Goal: Task Accomplishment & Management: Complete application form

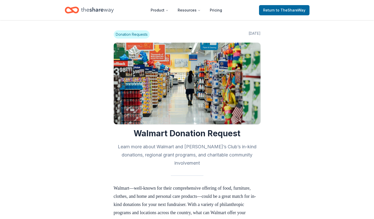
scroll to position [230, 0]
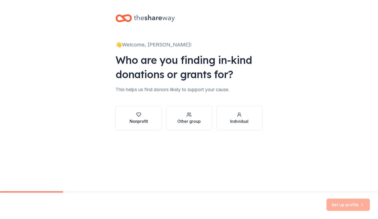
click at [148, 123] on button "Nonprofit" at bounding box center [139, 118] width 46 height 24
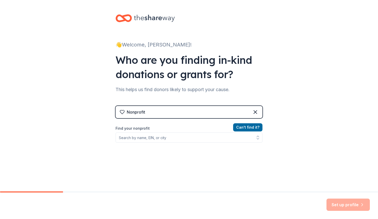
click at [158, 114] on div "Nonprofit" at bounding box center [189, 112] width 147 height 12
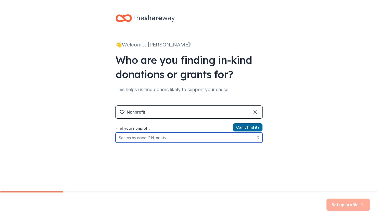
click at [151, 138] on input "Find your nonprofit" at bounding box center [189, 137] width 147 height 10
type input "highland junior"
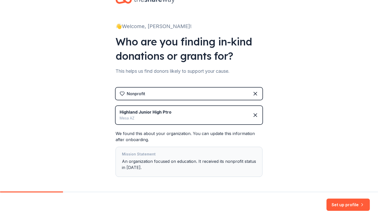
scroll to position [26, 0]
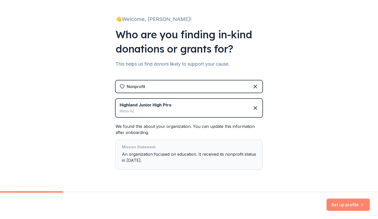
click at [345, 206] on button "Set up profile" at bounding box center [347, 204] width 43 height 12
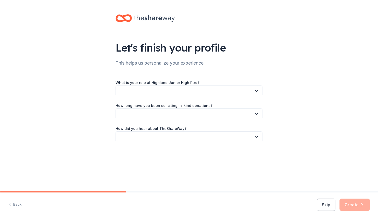
click at [199, 90] on button "button" at bounding box center [189, 90] width 147 height 11
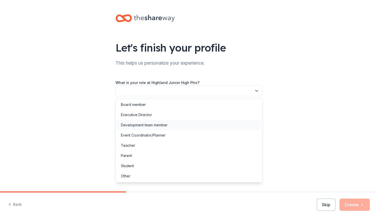
click at [166, 127] on div "Development team member" at bounding box center [144, 125] width 47 height 6
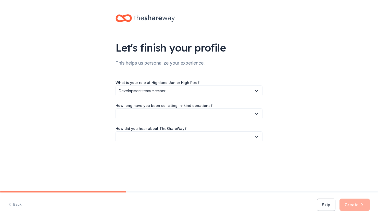
click at [154, 115] on button "button" at bounding box center [189, 113] width 147 height 11
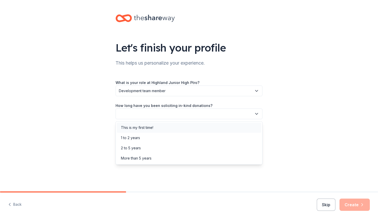
click at [149, 127] on div "This is my first time!" at bounding box center [137, 127] width 32 height 6
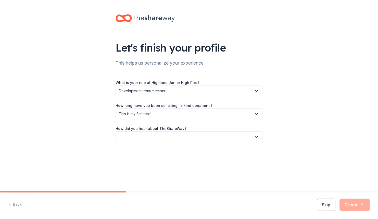
click at [146, 140] on button "button" at bounding box center [189, 136] width 147 height 11
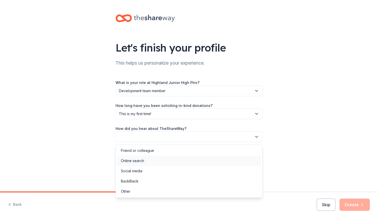
click at [143, 159] on div "Online search" at bounding box center [132, 161] width 23 height 6
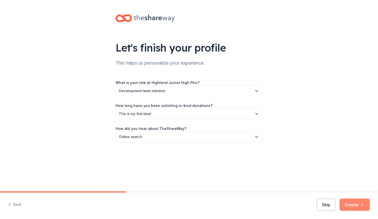
click at [357, 206] on button "Create" at bounding box center [354, 204] width 30 height 12
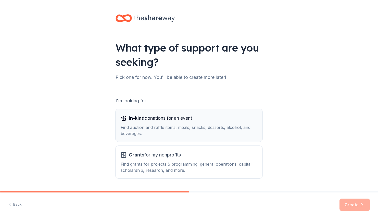
click at [185, 125] on div "Find auction and raffle items, meals, snacks, desserts, alcohol, and beverages." at bounding box center [189, 130] width 137 height 12
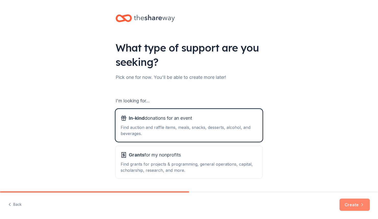
click at [353, 201] on button "Create" at bounding box center [354, 204] width 30 height 12
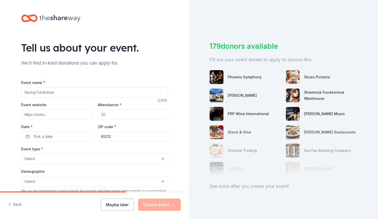
click at [55, 92] on input "Event name *" at bounding box center [94, 92] width 147 height 10
type input "[MEDICAL_DATA] Awards Dinner"
click at [58, 115] on input "Event website" at bounding box center [56, 114] width 70 height 10
drag, startPoint x: 116, startPoint y: 112, endPoint x: 115, endPoint y: 115, distance: 2.9
click at [116, 112] on input "Attendance *" at bounding box center [133, 114] width 70 height 10
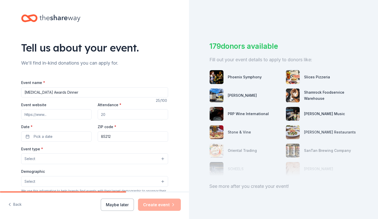
drag, startPoint x: 114, startPoint y: 115, endPoint x: 92, endPoint y: 113, distance: 22.1
click at [92, 113] on div "Event website Attendance * Date * Pick a date ZIP code * 85212" at bounding box center [94, 122] width 147 height 40
click at [109, 113] on input "Attendance *" at bounding box center [133, 114] width 70 height 10
click at [110, 109] on input "Attendance *" at bounding box center [133, 114] width 70 height 10
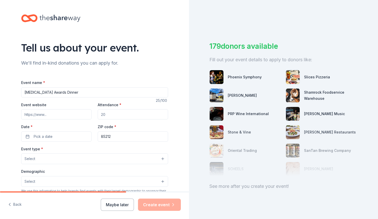
drag, startPoint x: 100, startPoint y: 114, endPoint x: 112, endPoint y: 113, distance: 12.0
click at [112, 113] on input "Attendance *" at bounding box center [133, 114] width 70 height 10
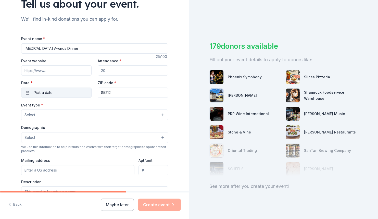
scroll to position [51, 0]
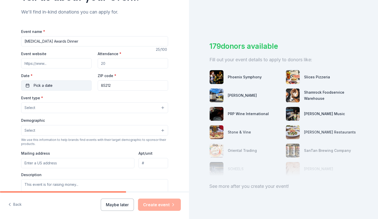
click at [61, 81] on button "Pick a date" at bounding box center [56, 85] width 70 height 10
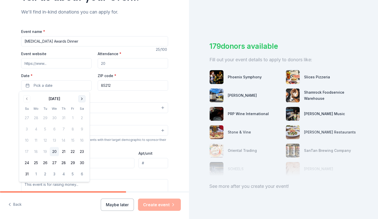
click at [83, 98] on button "Go to next month" at bounding box center [81, 98] width 7 height 7
click at [73, 143] on button "19" at bounding box center [72, 140] width 9 height 9
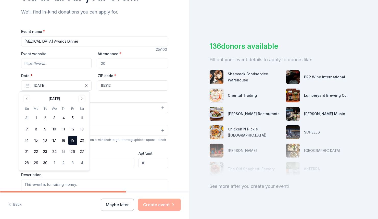
click at [114, 96] on div "Event type * Select" at bounding box center [94, 104] width 147 height 19
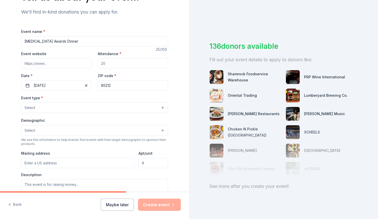
click at [111, 85] on input "85212" at bounding box center [133, 85] width 70 height 10
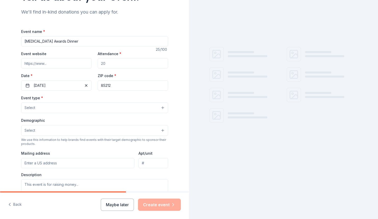
type input "85212"
click at [78, 105] on button "Select" at bounding box center [94, 107] width 147 height 11
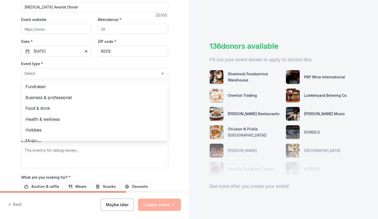
scroll to position [70, 0]
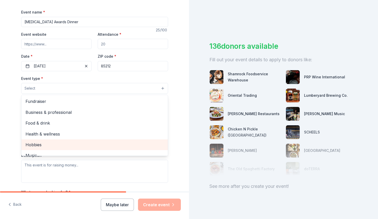
click at [56, 142] on span "Hobbies" at bounding box center [95, 144] width 138 height 7
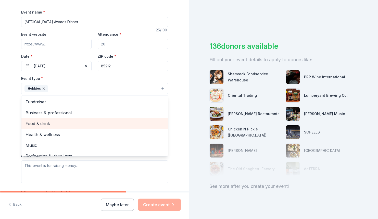
click at [57, 124] on span "Food & drink" at bounding box center [95, 123] width 138 height 7
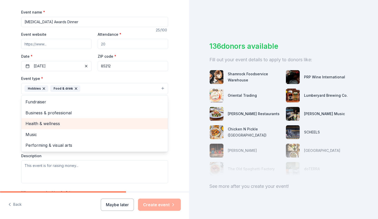
click at [63, 122] on span "Health & wellness" at bounding box center [95, 123] width 138 height 7
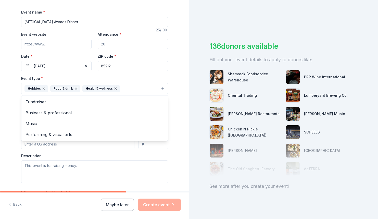
click at [4, 102] on div "Tell us about your event. We'll find in-kind donations you can apply for. Event…" at bounding box center [94, 100] width 189 height 340
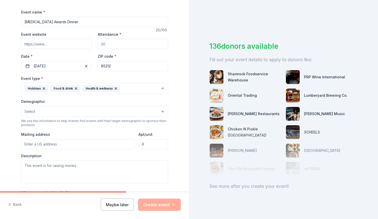
click at [33, 115] on button "Select" at bounding box center [94, 111] width 147 height 11
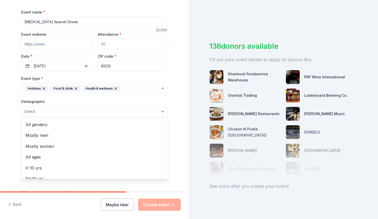
click at [35, 109] on button "Select" at bounding box center [94, 111] width 147 height 11
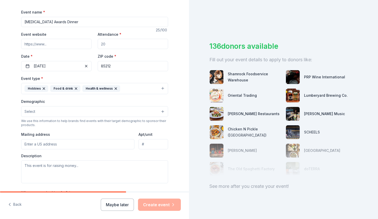
click at [35, 109] on button "Select" at bounding box center [94, 111] width 147 height 11
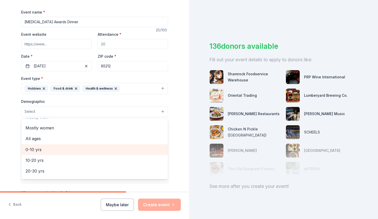
scroll to position [26, 0]
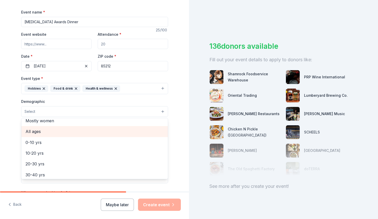
click at [38, 128] on span "All ages" at bounding box center [95, 131] width 138 height 7
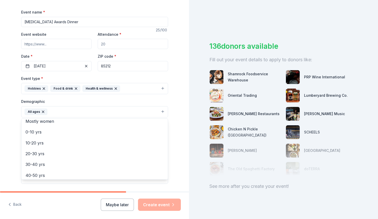
click at [11, 122] on div "Tell us about your event. We'll find in-kind donations you can apply for. Event…" at bounding box center [94, 100] width 189 height 341
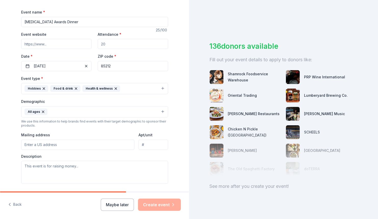
click at [55, 109] on button "All ages" at bounding box center [94, 111] width 147 height 11
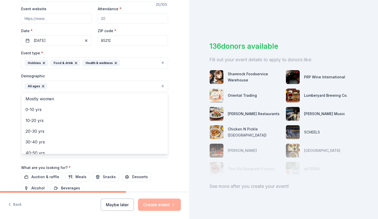
scroll to position [0, 0]
click at [14, 112] on div "Tell us about your event. We'll find in-kind donations you can apply for. Event…" at bounding box center [94, 74] width 163 height 341
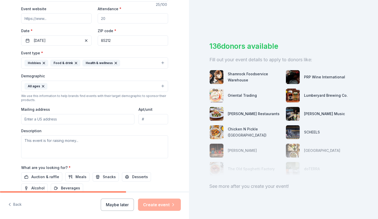
click at [44, 119] on input "Mailing address" at bounding box center [78, 119] width 114 height 10
click at [26, 116] on input "Mailing address" at bounding box center [78, 119] width 114 height 10
click at [15, 107] on div "Tell us about your event. We'll find in-kind donations you can apply for. Event…" at bounding box center [94, 74] width 163 height 341
click at [26, 115] on input "Mailing address" at bounding box center [78, 119] width 114 height 10
paste input "6915 E Guadalupe Rd, Mesa, AZ 85212"
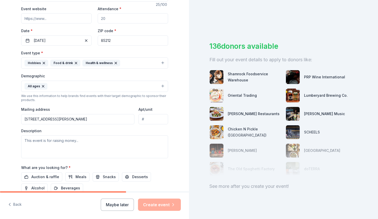
type input "6915 East Guadalupe Road, Mesa, AZ, 85212"
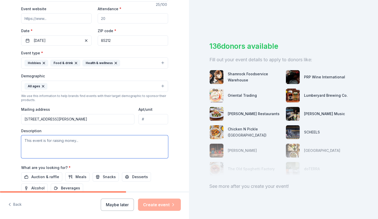
click at [75, 141] on textarea at bounding box center [94, 146] width 147 height 23
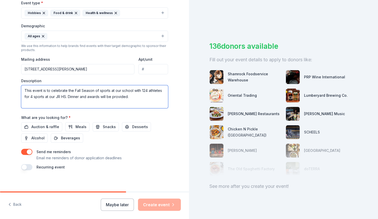
scroll to position [147, 0]
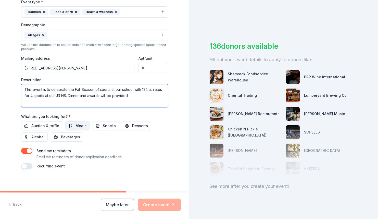
type textarea "This event is to celebrate the Fall Season of sports at our school with 124 ath…"
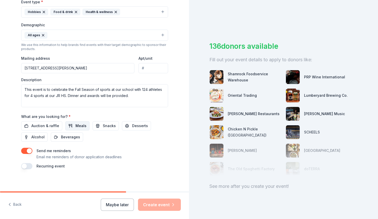
click at [79, 123] on span "Meals" at bounding box center [80, 126] width 11 height 6
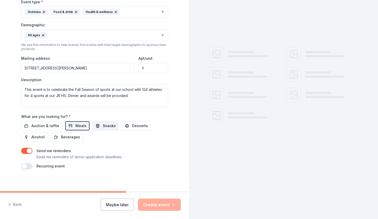
click at [106, 125] on span "Snacks" at bounding box center [109, 126] width 13 height 6
click at [135, 124] on span "Desserts" at bounding box center [140, 126] width 16 height 6
click at [71, 137] on span "Beverages" at bounding box center [70, 137] width 19 height 6
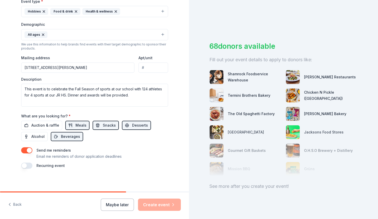
scroll to position [148, 0]
click at [153, 205] on div "Maybe later Create event" at bounding box center [141, 204] width 80 height 12
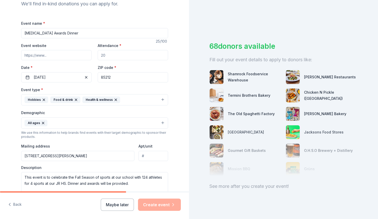
scroll to position [0, 0]
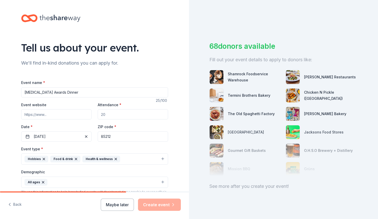
click at [109, 114] on input "Attendance *" at bounding box center [133, 114] width 70 height 10
type input "372"
click at [141, 70] on div "Tell us about your event. We'll find in-kind donations you can apply for. Event…" at bounding box center [94, 170] width 163 height 341
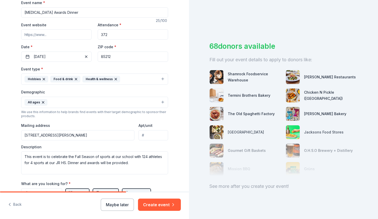
scroll to position [102, 0]
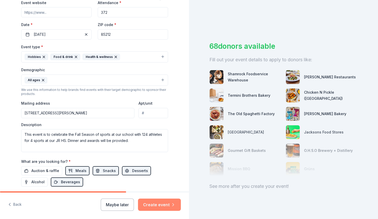
click at [162, 206] on button "Create event" at bounding box center [159, 204] width 43 height 12
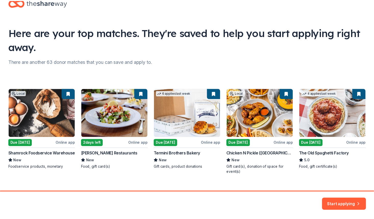
scroll to position [23, 0]
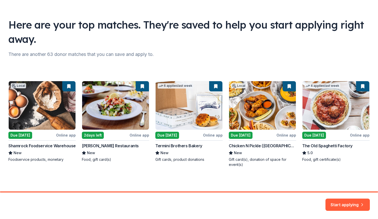
click at [33, 114] on div "Local Due today Online app Shamrock Foodservice Warehouse New Foodservice produ…" at bounding box center [188, 124] width 361 height 86
click at [31, 161] on div "Local Due today Online app Shamrock Foodservice Warehouse New Foodservice produ…" at bounding box center [188, 124] width 361 height 86
click at [342, 203] on button "Start applying" at bounding box center [347, 201] width 44 height 12
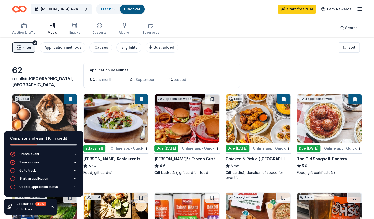
click at [200, 27] on div "Auction & raffle Meals Snacks Desserts Alcohol Beverages Search" at bounding box center [187, 27] width 350 height 19
click at [110, 10] on link "Track · 5" at bounding box center [107, 9] width 14 height 4
click at [108, 10] on link "Track · 5" at bounding box center [107, 9] width 14 height 4
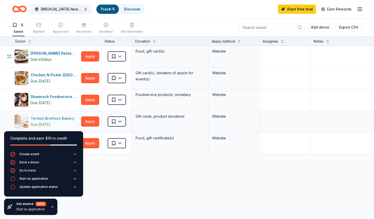
scroll to position [26, 0]
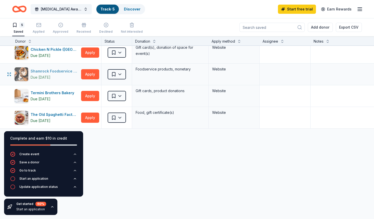
click at [63, 77] on div "Due [DATE]" at bounding box center [55, 77] width 48 height 6
click at [116, 167] on div "Cameron Mitchell Restaurants Due in 2 days Apply Saved Food, gift card(s) Websi…" at bounding box center [199, 122] width 399 height 204
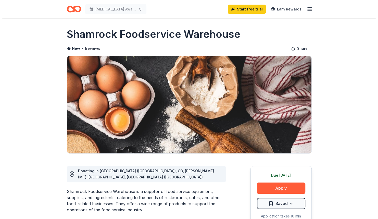
scroll to position [51, 0]
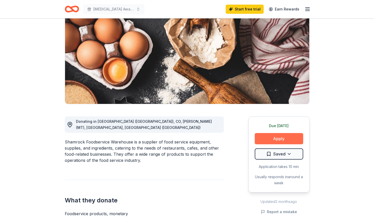
click at [291, 138] on button "Apply" at bounding box center [279, 138] width 48 height 11
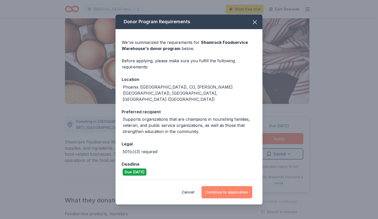
click at [234, 189] on button "Continue to application" at bounding box center [226, 192] width 51 height 12
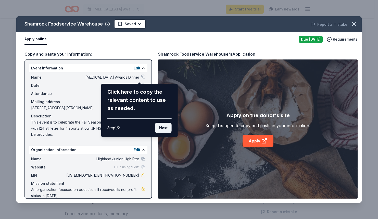
click at [162, 128] on button "Next" at bounding box center [163, 128] width 17 height 10
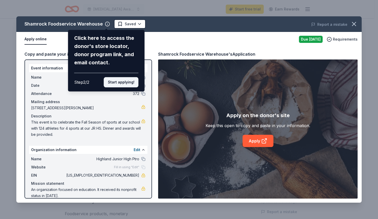
click at [123, 81] on button "Start applying!" at bounding box center [121, 82] width 35 height 10
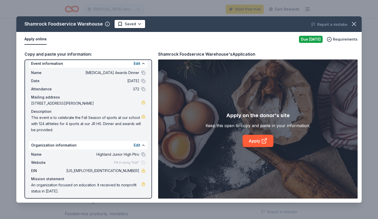
scroll to position [7, 0]
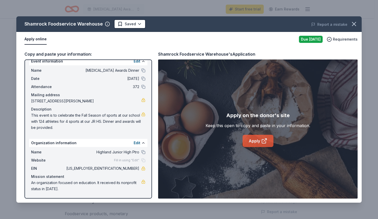
click at [257, 142] on link "Apply" at bounding box center [258, 141] width 31 height 12
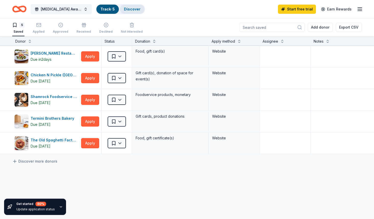
click at [127, 9] on link "Discover" at bounding box center [132, 9] width 17 height 4
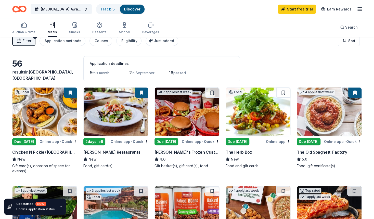
scroll to position [26, 0]
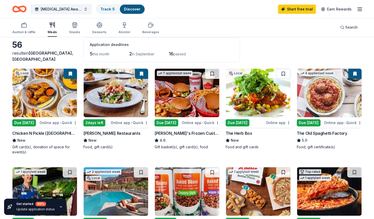
click at [193, 96] on img at bounding box center [187, 93] width 65 height 48
click at [140, 73] on button at bounding box center [141, 74] width 13 height 10
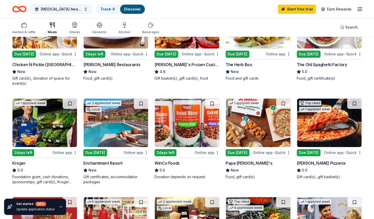
scroll to position [102, 0]
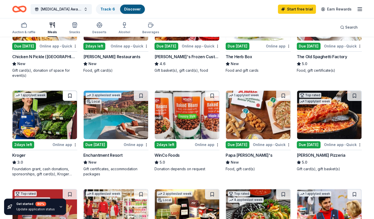
click at [71, 99] on button at bounding box center [70, 96] width 14 height 10
click at [213, 96] on button at bounding box center [212, 96] width 14 height 10
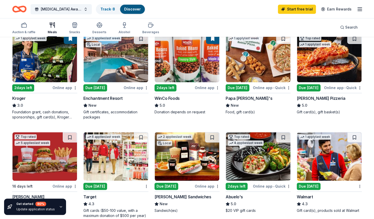
scroll to position [128, 0]
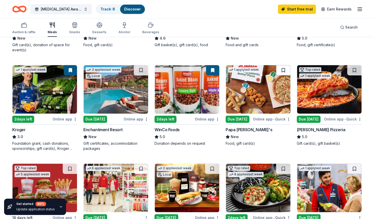
click at [285, 71] on button at bounding box center [283, 70] width 14 height 10
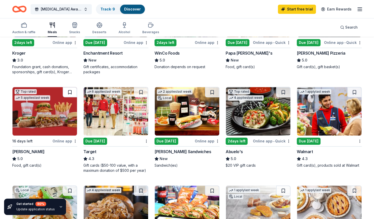
click at [70, 92] on button at bounding box center [70, 92] width 14 height 10
click at [138, 92] on button at bounding box center [141, 92] width 14 height 10
click at [355, 91] on button at bounding box center [354, 92] width 14 height 10
click at [320, 97] on img at bounding box center [329, 111] width 65 height 48
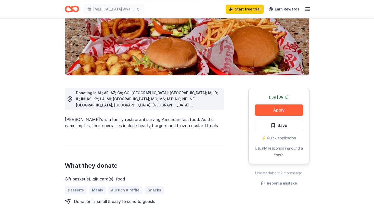
scroll to position [142, 0]
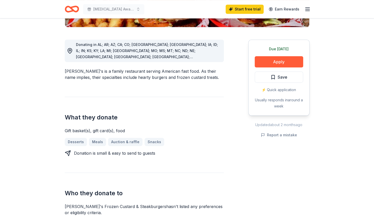
click at [268, 70] on div "Due [DATE] Apply Save ⚡️ Quick application Usually responds in around a week" at bounding box center [278, 78] width 61 height 76
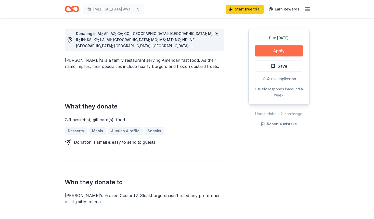
click at [286, 47] on button "Apply" at bounding box center [279, 50] width 48 height 11
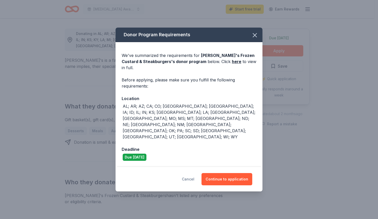
click at [193, 173] on button "Cancel" at bounding box center [188, 179] width 12 height 12
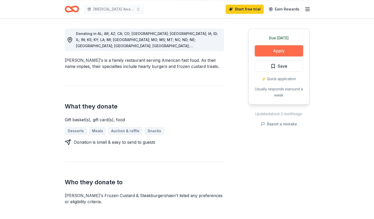
click at [267, 48] on button "Apply" at bounding box center [279, 50] width 48 height 11
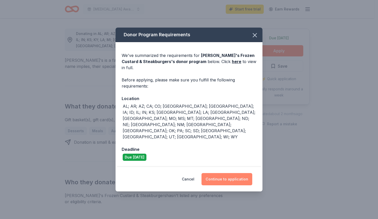
click at [235, 173] on button "Continue to application" at bounding box center [226, 179] width 51 height 12
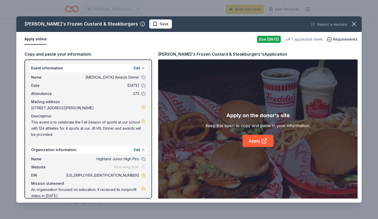
click at [106, 80] on span "[MEDICAL_DATA] Awards Dinner" at bounding box center [102, 77] width 74 height 6
click at [141, 78] on button at bounding box center [143, 77] width 4 height 4
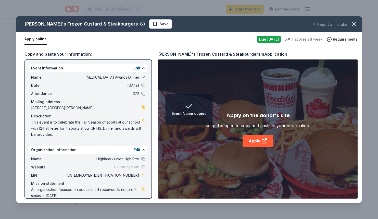
drag, startPoint x: 129, startPoint y: 64, endPoint x: 129, endPoint y: 68, distance: 4.6
click at [129, 66] on div "Event information Edit Name Fall Sports Awards Dinner Date 09/19/25 Attendance …" at bounding box center [88, 128] width 128 height 139
click at [129, 68] on div "Event information Edit" at bounding box center [88, 68] width 118 height 8
click at [134, 68] on button "Edit" at bounding box center [137, 68] width 7 height 6
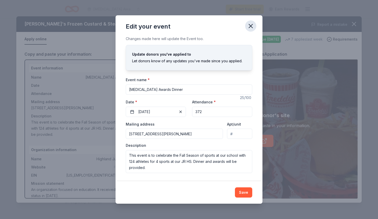
click at [254, 26] on icon "button" at bounding box center [250, 25] width 7 height 7
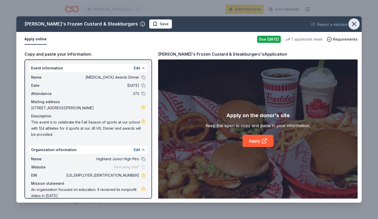
click at [354, 23] on icon "button" at bounding box center [354, 24] width 4 height 4
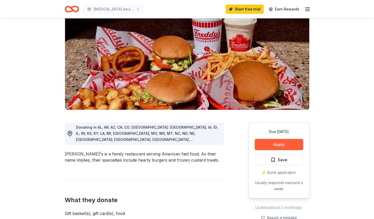
scroll to position [0, 0]
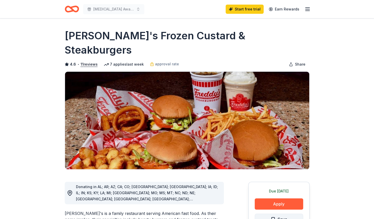
click at [285, 216] on span "Save" at bounding box center [283, 219] width 10 height 7
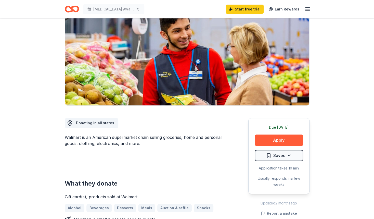
scroll to position [51, 0]
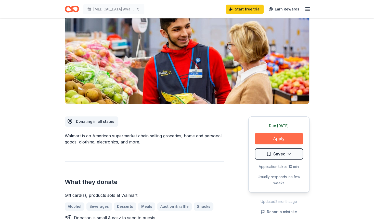
click at [256, 134] on button "Apply" at bounding box center [279, 138] width 48 height 11
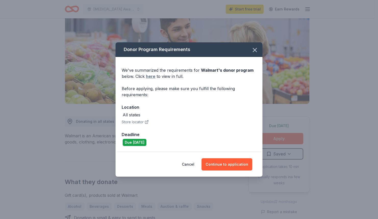
click at [152, 78] on link "here" at bounding box center [150, 76] width 9 height 6
click at [231, 160] on button "Continue to application" at bounding box center [226, 164] width 51 height 12
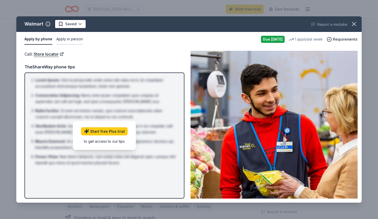
click at [67, 40] on button "Apply in person" at bounding box center [69, 39] width 27 height 11
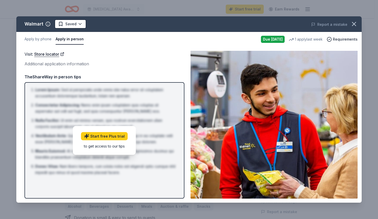
click at [73, 99] on li "[PERSON_NAME] : Sed ut perspiciatis unde omnis iste natus error sit voluptatem …" at bounding box center [106, 93] width 142 height 12
click at [74, 109] on li "Consectetur Adipiscing : Nemo enim ipsam voluptatem quia voluptas sit aspernatu…" at bounding box center [106, 108] width 142 height 12
click at [352, 25] on icon "button" at bounding box center [354, 24] width 4 height 4
